Goal: Information Seeking & Learning: Learn about a topic

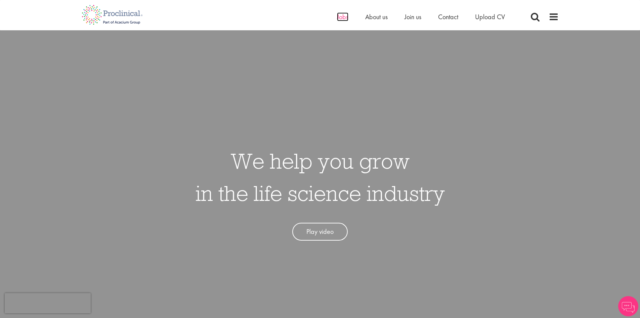
click at [345, 20] on span "Jobs" at bounding box center [342, 16] width 11 height 9
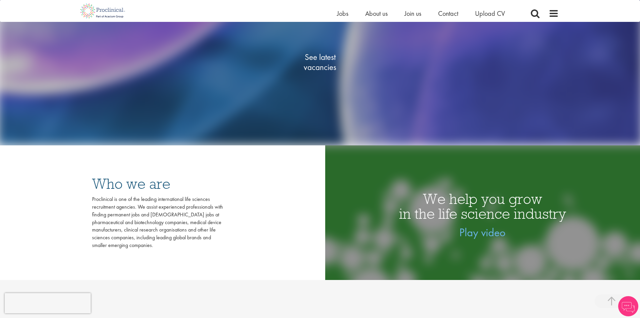
scroll to position [101, 0]
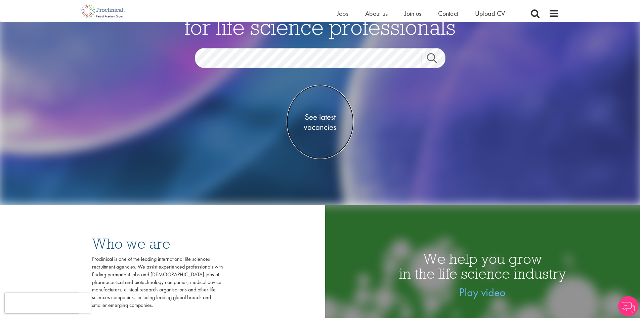
click at [326, 118] on span "See latest vacancies" at bounding box center [320, 122] width 67 height 20
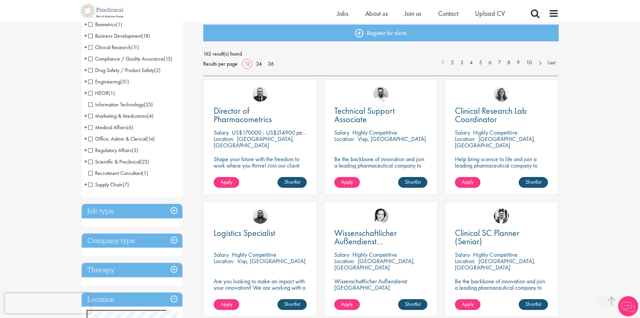
scroll to position [134, 0]
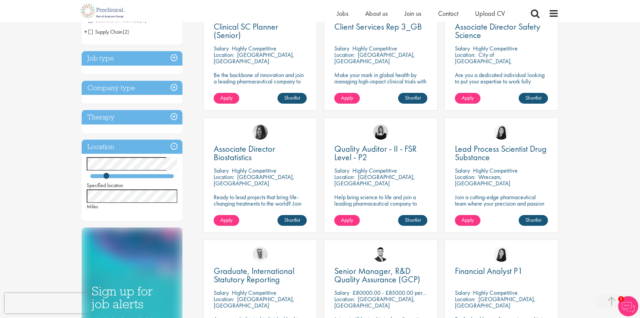
scroll to position [168, 0]
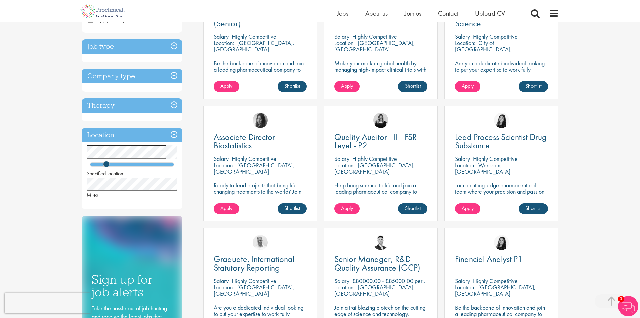
drag, startPoint x: 520, startPoint y: 167, endPoint x: 481, endPoint y: 168, distance: 39.7
click at [481, 168] on div "Location: Wrecsam, Cymru" at bounding box center [501, 168] width 93 height 13
copy p "Wrecsam, Cymru"
click at [636, 138] on div "You are here: Home > Job search Discipline Biometrics (1) - + Statistics (1) Bu…" at bounding box center [320, 270] width 640 height 877
click at [470, 138] on span "Lead Process Scientist Drug Substance" at bounding box center [501, 141] width 92 height 20
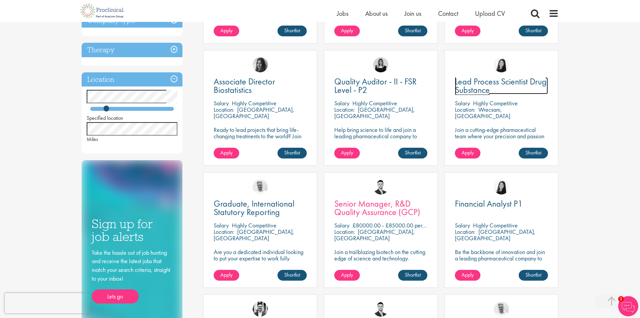
scroll to position [235, 0]
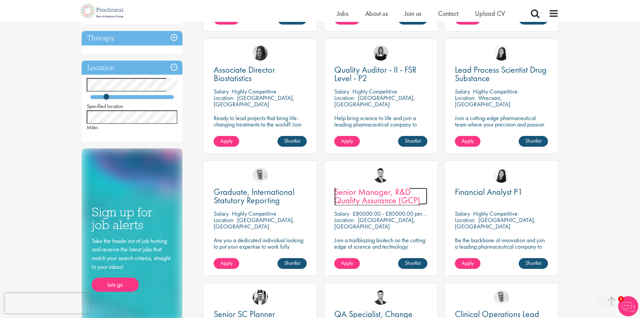
click at [361, 191] on span "Senior Manager, R&D Quality Assurance (GCP)" at bounding box center [377, 196] width 86 height 20
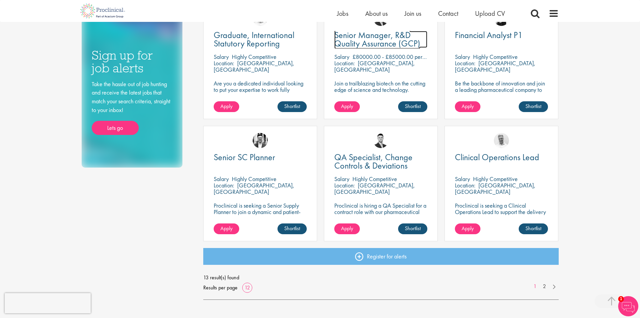
scroll to position [403, 0]
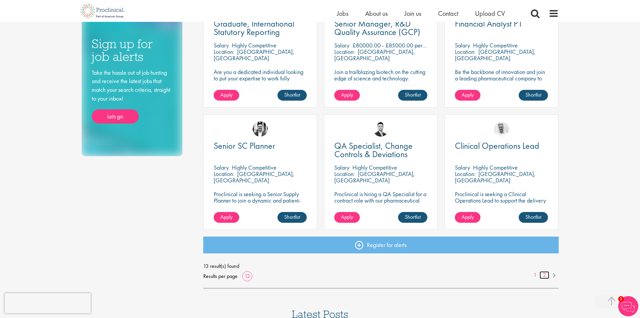
click at [543, 276] on link "2" at bounding box center [545, 275] width 10 height 8
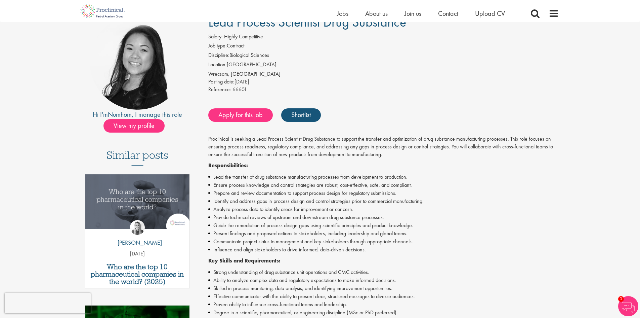
scroll to position [34, 0]
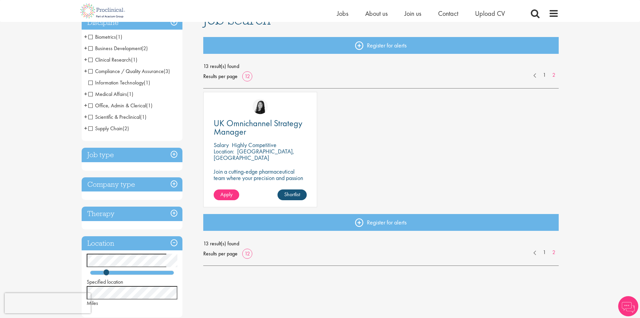
scroll to position [67, 0]
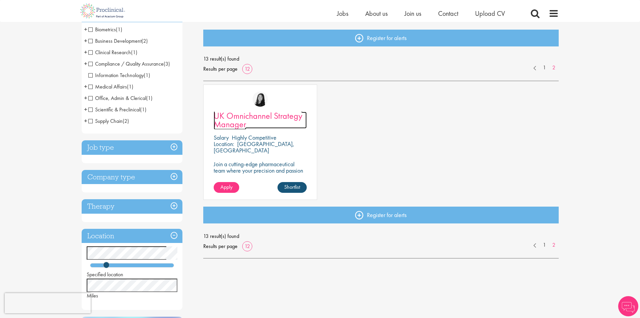
click at [249, 114] on span "UK Omnichannel Strategy Manager" at bounding box center [258, 120] width 89 height 20
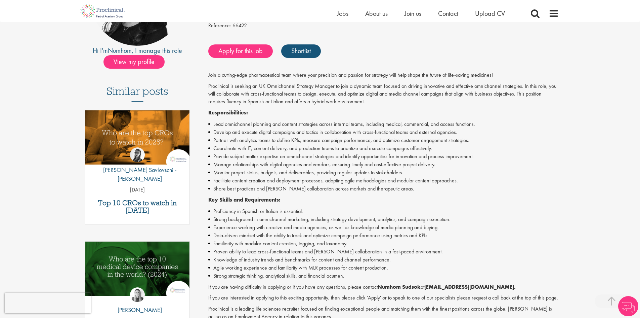
scroll to position [134, 0]
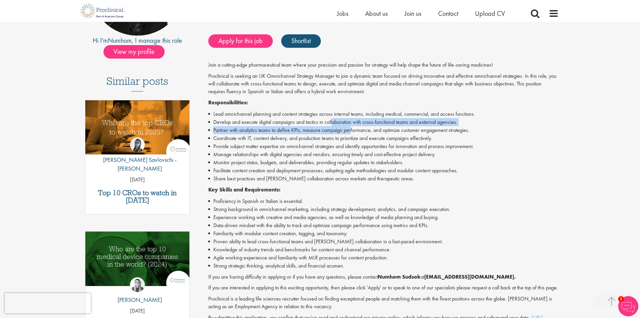
drag, startPoint x: 334, startPoint y: 121, endPoint x: 351, endPoint y: 131, distance: 19.7
click at [351, 131] on ul "Lead omnichannel planning and content strategies across internal teams, includi…" at bounding box center [383, 146] width 351 height 73
click at [351, 131] on li "Partner with analytics teams to define KPIs, measure campaign performance, and …" at bounding box center [383, 130] width 351 height 8
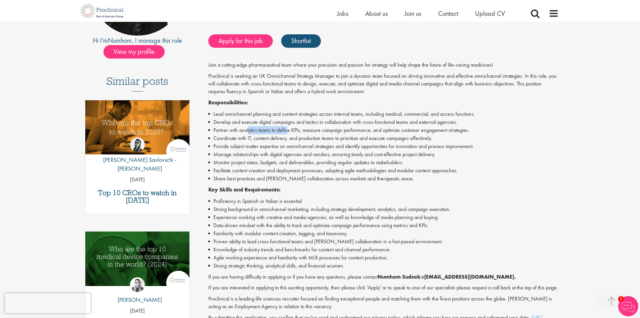
drag, startPoint x: 249, startPoint y: 130, endPoint x: 287, endPoint y: 130, distance: 38.7
click at [287, 130] on li "Partner with analytics teams to define KPIs, measure campaign performance, and …" at bounding box center [383, 130] width 351 height 8
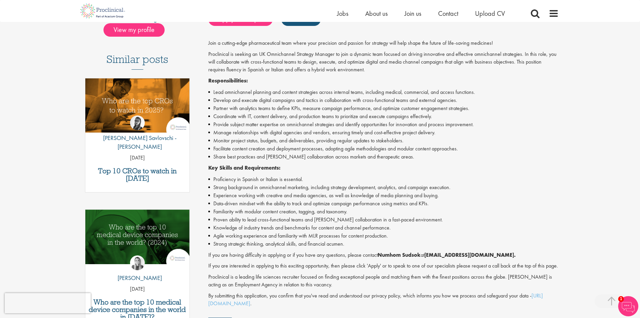
scroll to position [168, 0]
